Goal: Information Seeking & Learning: Learn about a topic

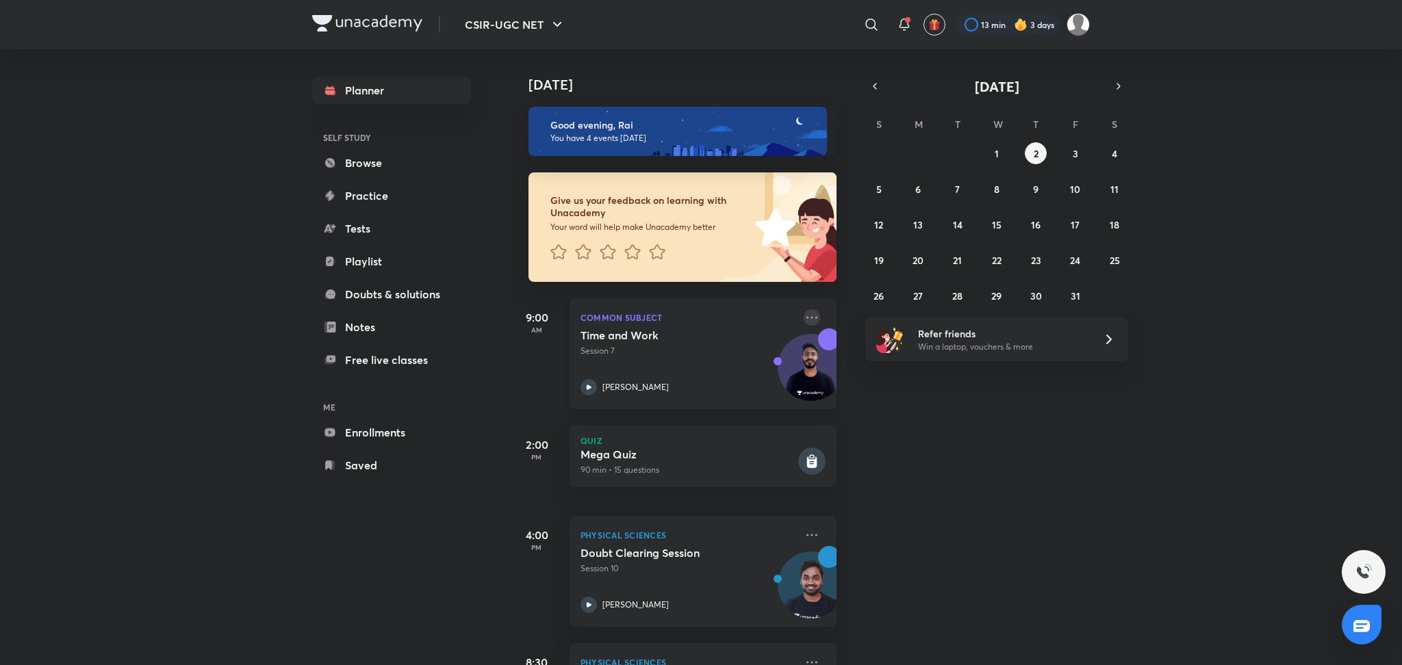
click at [804, 322] on icon at bounding box center [812, 317] width 16 height 16
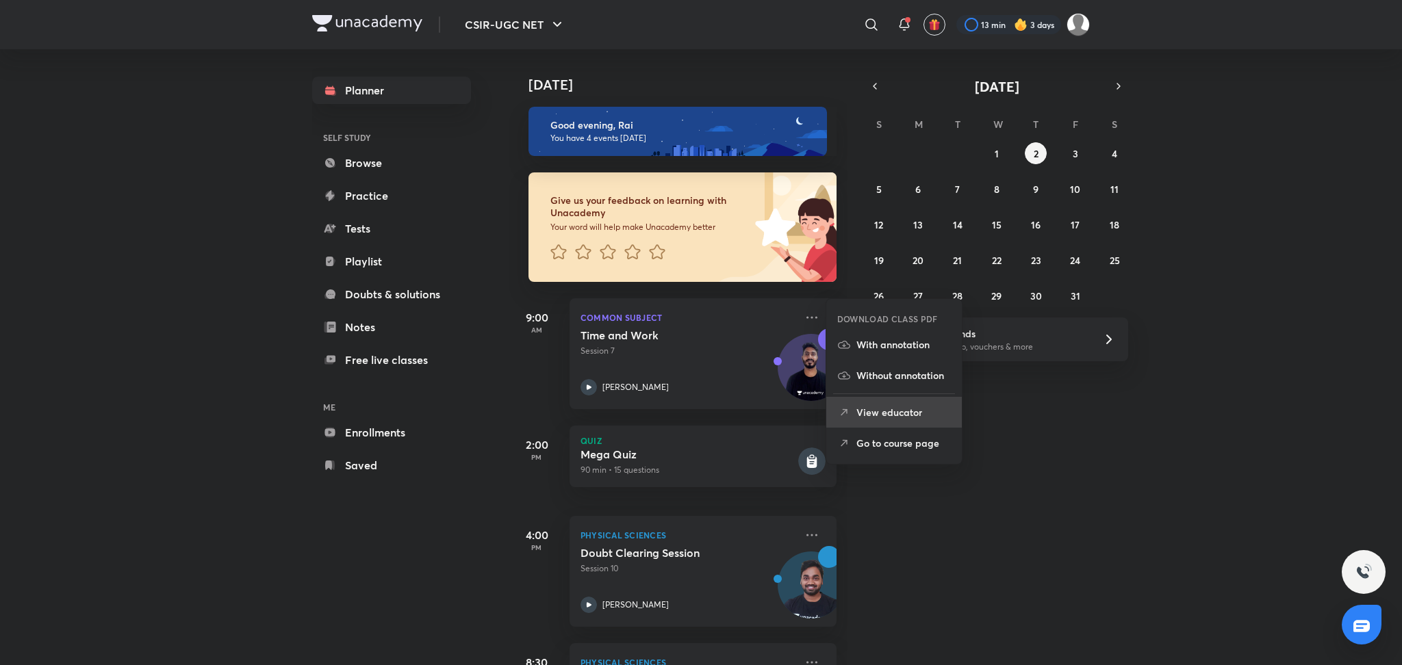
click at [903, 415] on p "View educator" at bounding box center [903, 412] width 94 height 14
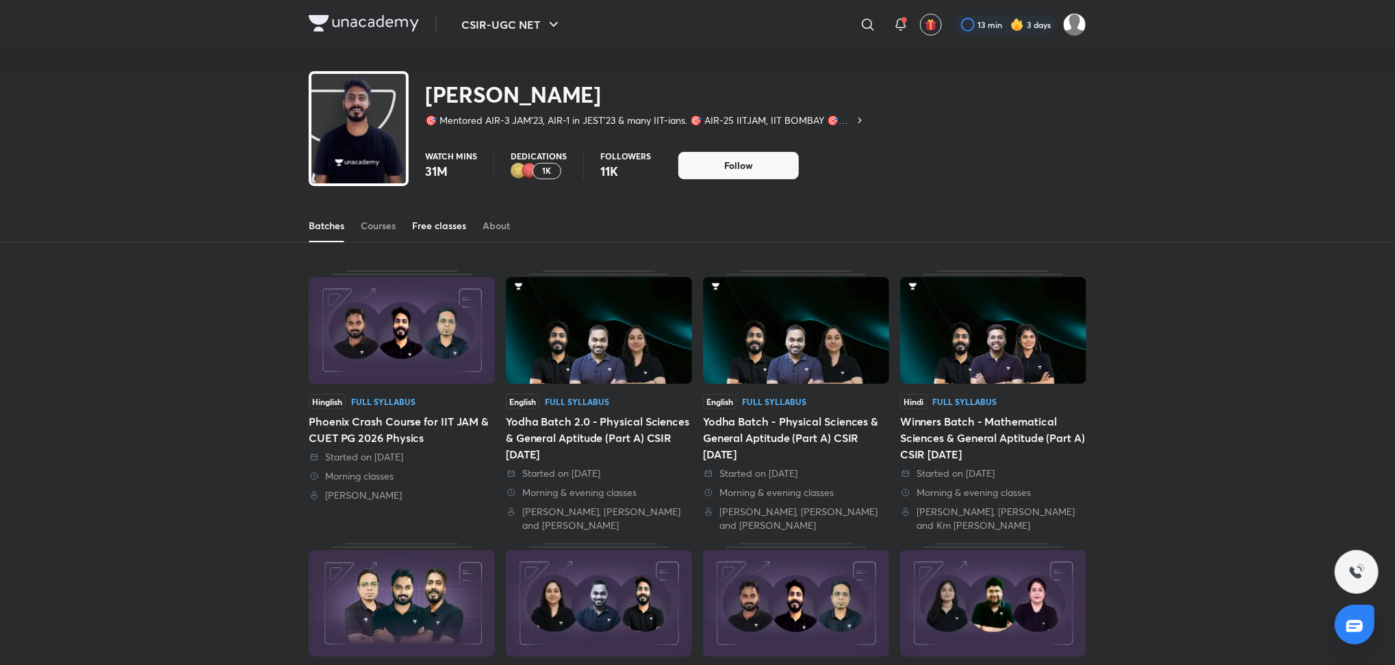
click at [431, 219] on div "Free classes" at bounding box center [439, 226] width 54 height 14
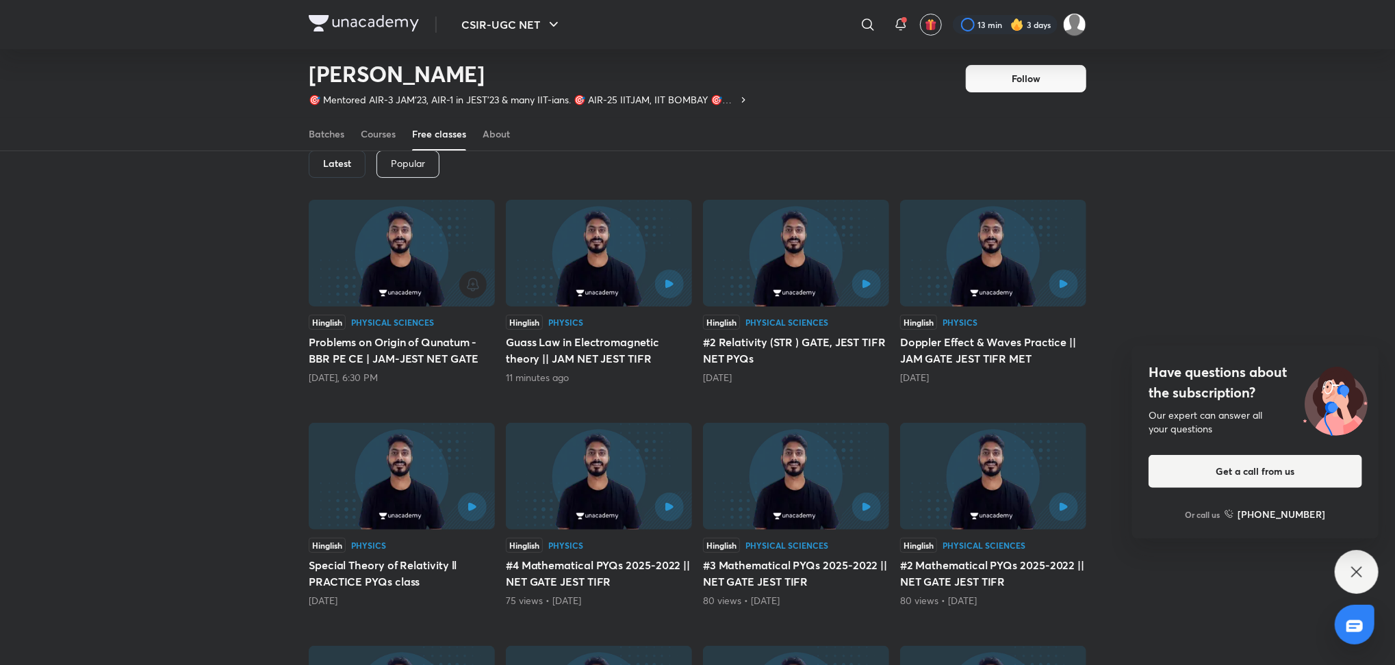
scroll to position [94, 0]
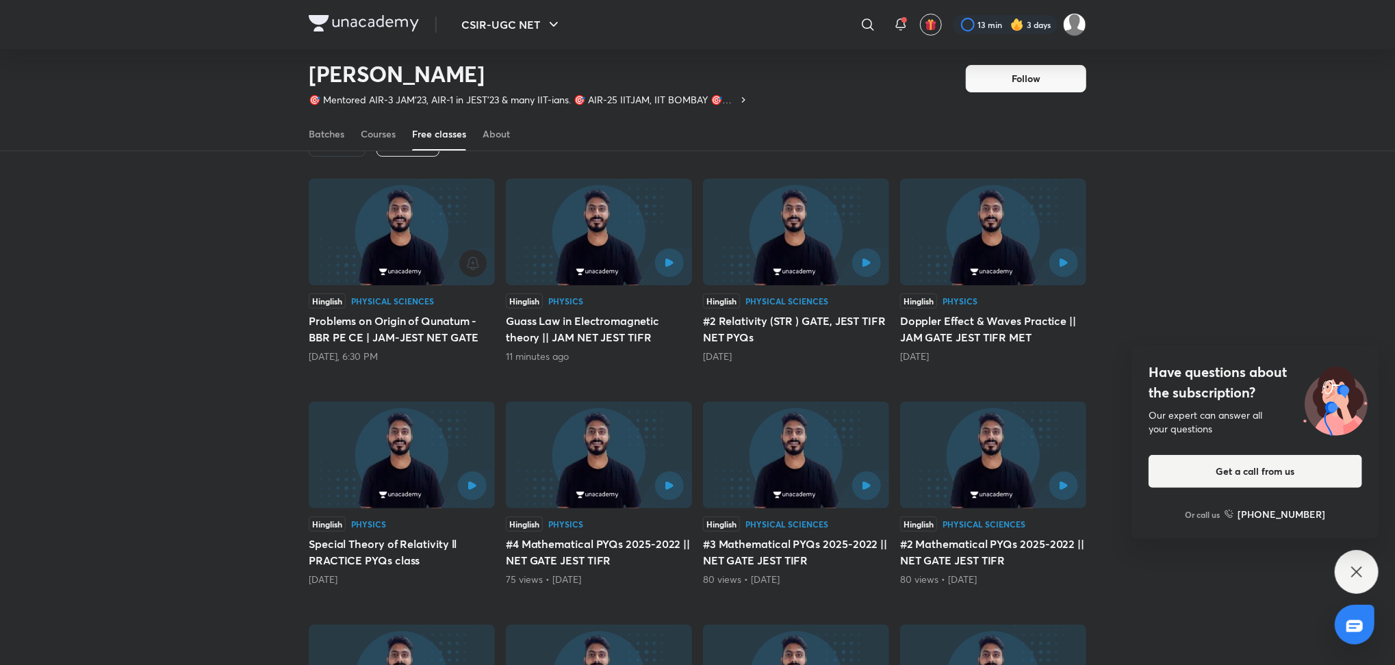
click at [600, 332] on h5 "Guass Law in Electromagnetic theory || JAM NET JEST TIFR" at bounding box center [599, 329] width 186 height 33
